Goal: Find specific page/section: Find specific page/section

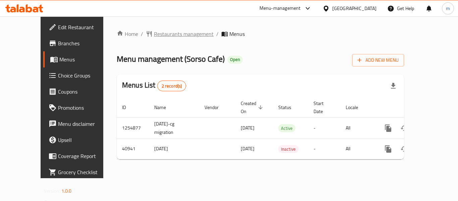
click at [173, 32] on span "Restaurants management" at bounding box center [184, 34] width 60 height 8
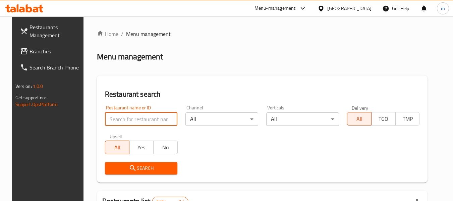
click at [122, 112] on input "search" at bounding box center [141, 118] width 73 height 13
click at [119, 120] on input "search" at bounding box center [141, 118] width 73 height 13
paste input "21382"
type input "21382"
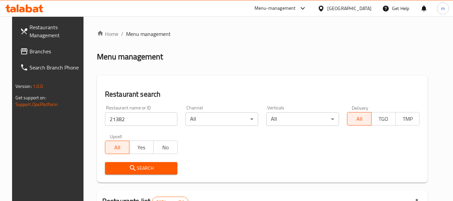
click at [138, 163] on button "Search" at bounding box center [141, 168] width 73 height 12
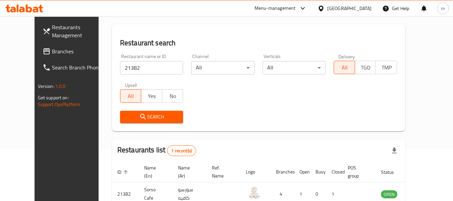
scroll to position [93, 0]
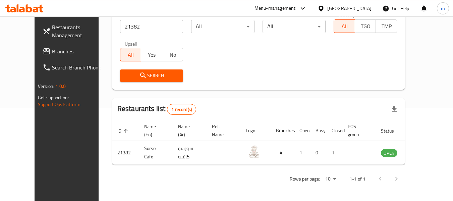
click at [146, 28] on input "21382" at bounding box center [151, 26] width 63 height 13
click at [167, 27] on input "21382" at bounding box center [151, 26] width 63 height 13
click at [371, 9] on div "Bahrain" at bounding box center [349, 8] width 44 height 7
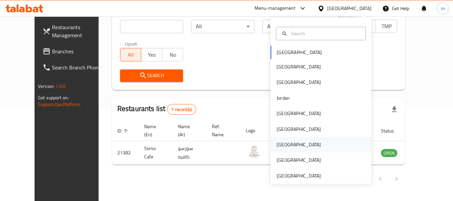
click at [295, 142] on div "Qatar" at bounding box center [321, 144] width 101 height 15
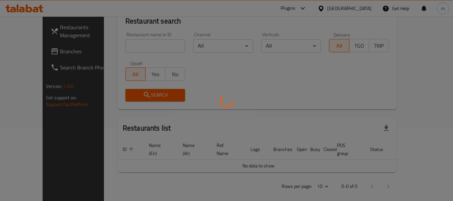
scroll to position [93, 0]
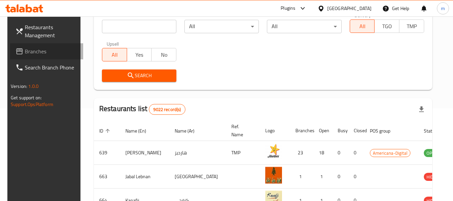
click at [47, 47] on span "Branches" at bounding box center [51, 51] width 53 height 8
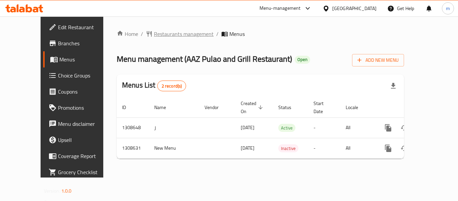
click at [154, 33] on span "Restaurants management" at bounding box center [184, 34] width 60 height 8
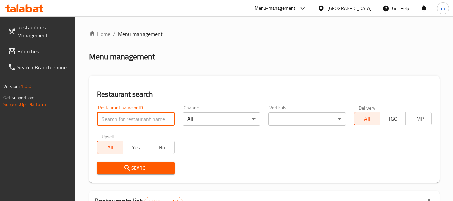
click at [119, 116] on input "search" at bounding box center [135, 118] width 77 height 13
paste input "704962"
type input "704962"
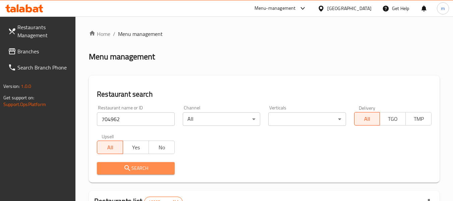
click at [135, 168] on span "Search" at bounding box center [135, 168] width 67 height 8
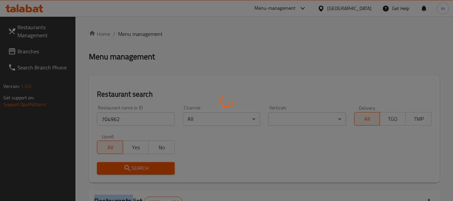
click at [135, 168] on div at bounding box center [226, 100] width 453 height 201
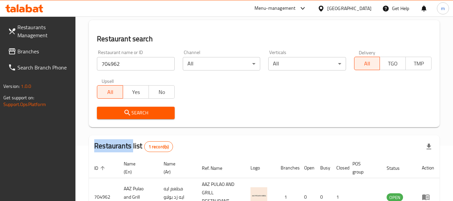
scroll to position [6, 0]
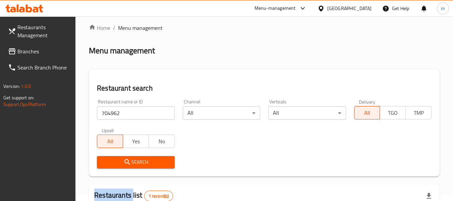
click at [27, 53] on span "Branches" at bounding box center [43, 51] width 53 height 8
